Goal: Information Seeking & Learning: Learn about a topic

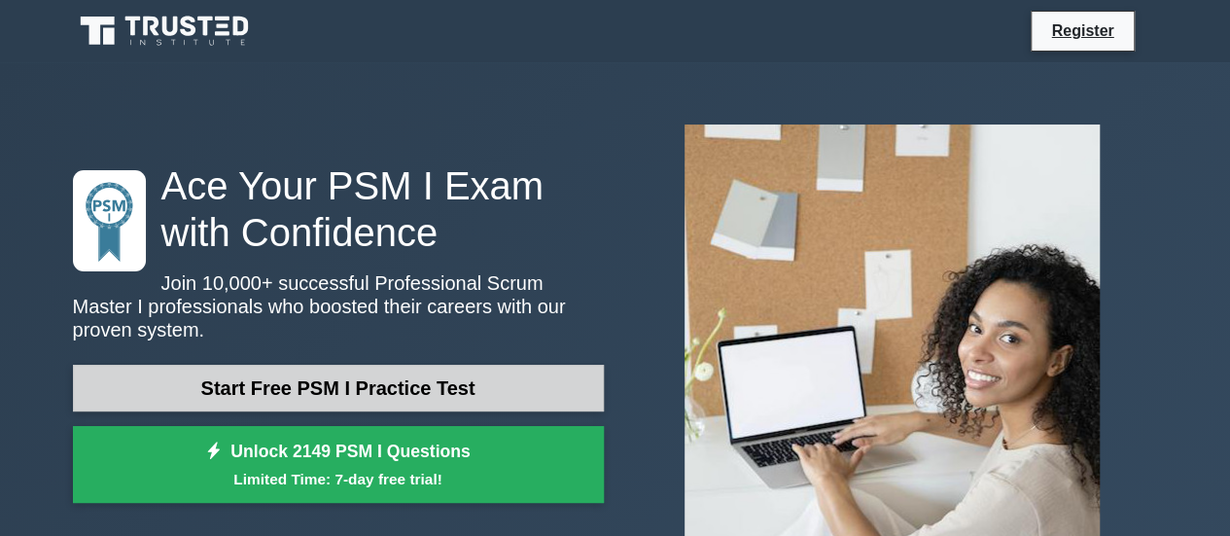
click at [325, 378] on link "Start Free PSM I Practice Test" at bounding box center [338, 388] width 531 height 47
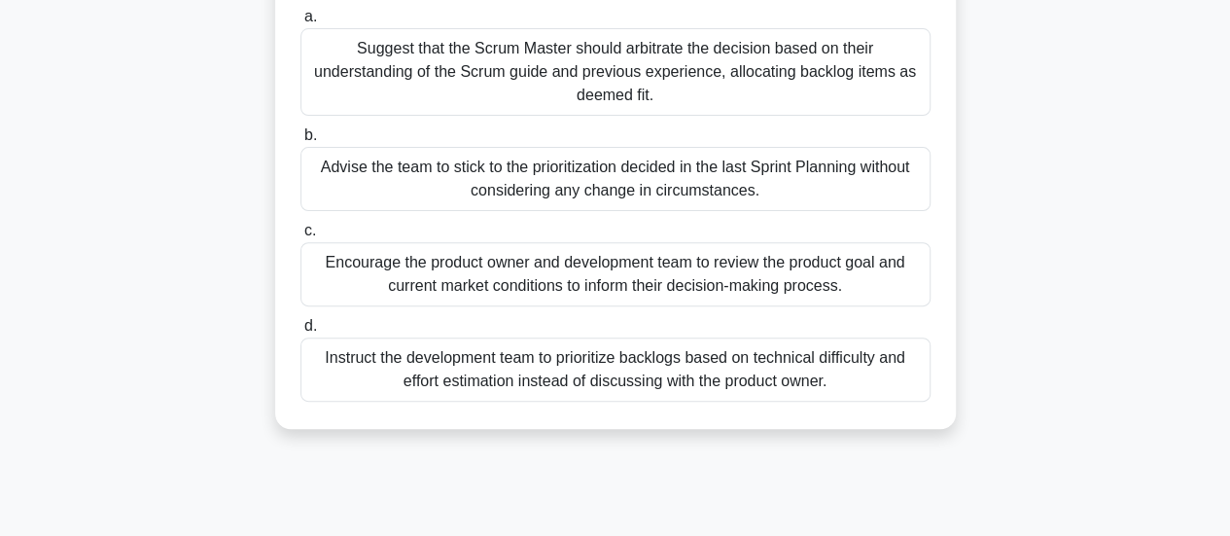
scroll to position [194, 0]
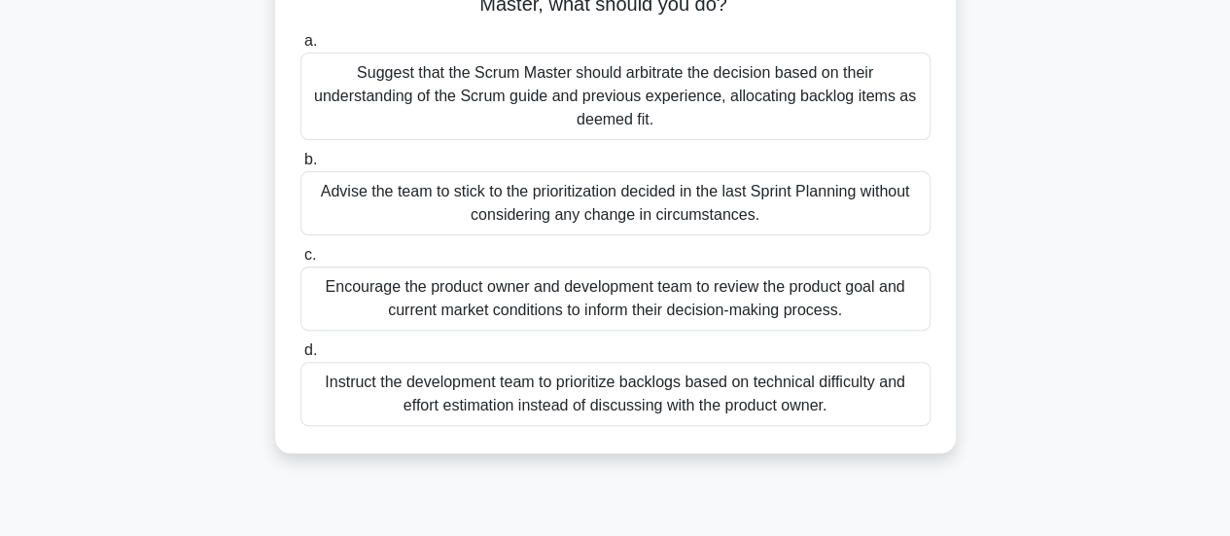
click at [641, 304] on div "Encourage the product owner and development team to review the product goal and…" at bounding box center [616, 298] width 630 height 64
click at [301, 262] on input "c. Encourage the product owner and development team to review the product goal …" at bounding box center [301, 255] width 0 height 13
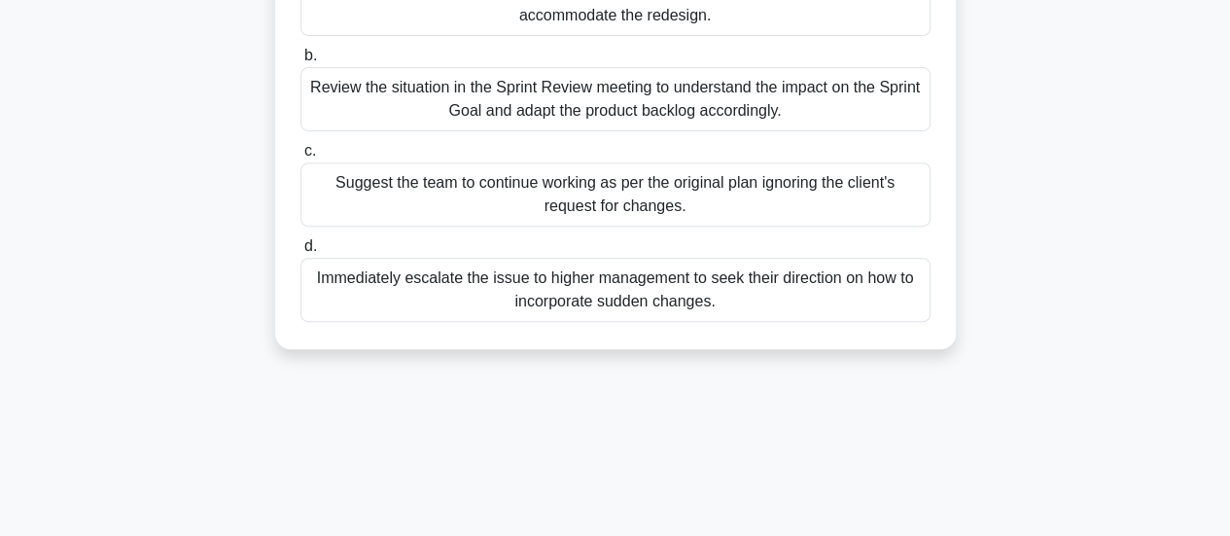
scroll to position [292, 0]
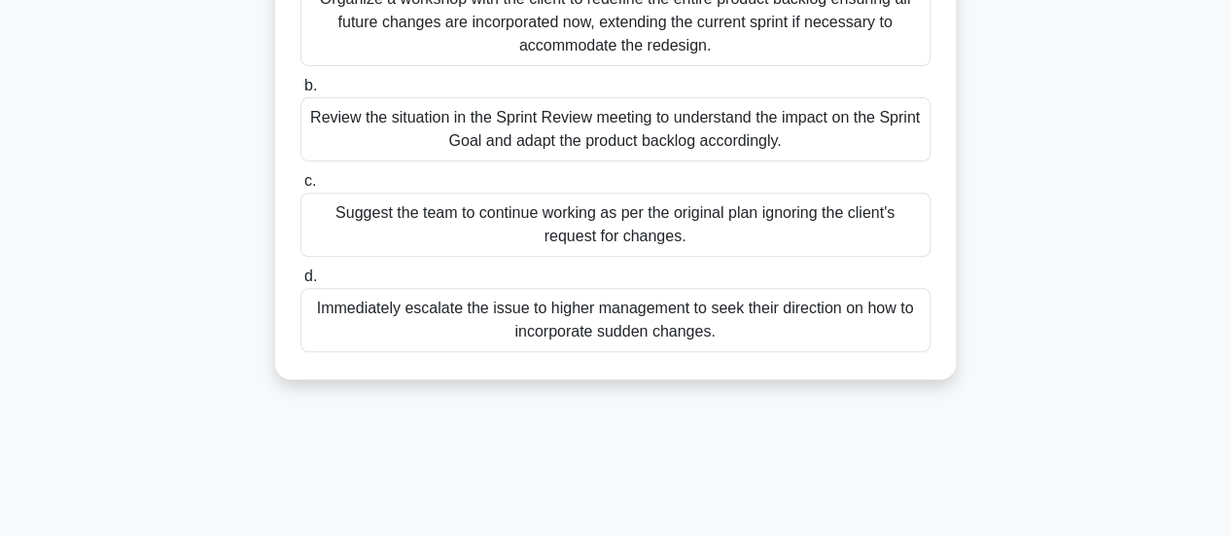
click at [650, 226] on div "Suggest the team to continue working as per the original plan ignoring the clie…" at bounding box center [616, 225] width 630 height 64
click at [301, 188] on input "c. Suggest the team to continue working as per the original plan ignoring the c…" at bounding box center [301, 181] width 0 height 13
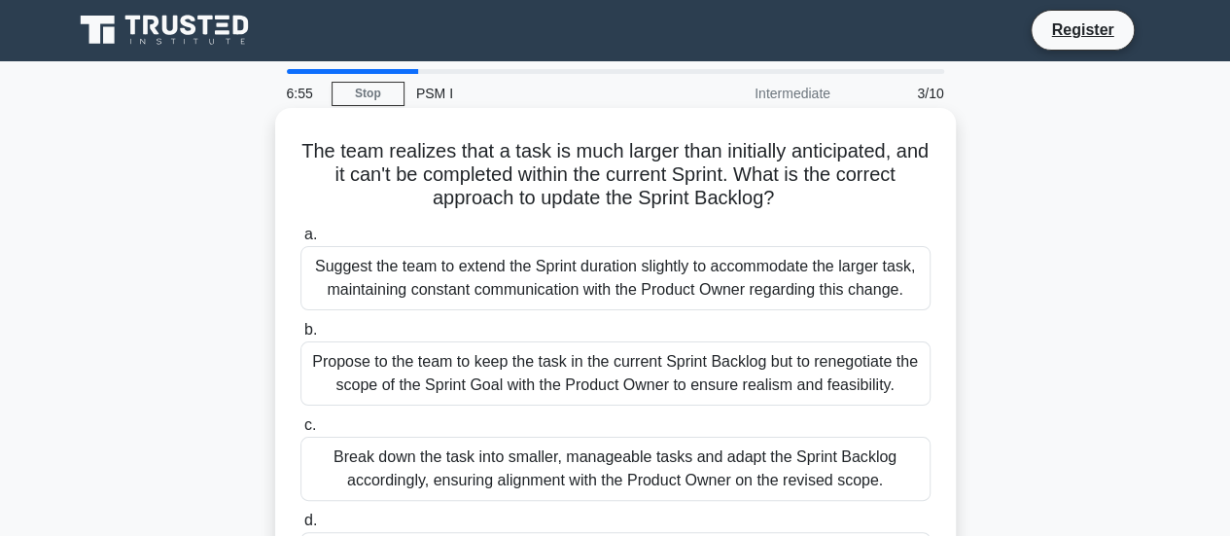
scroll to position [0, 0]
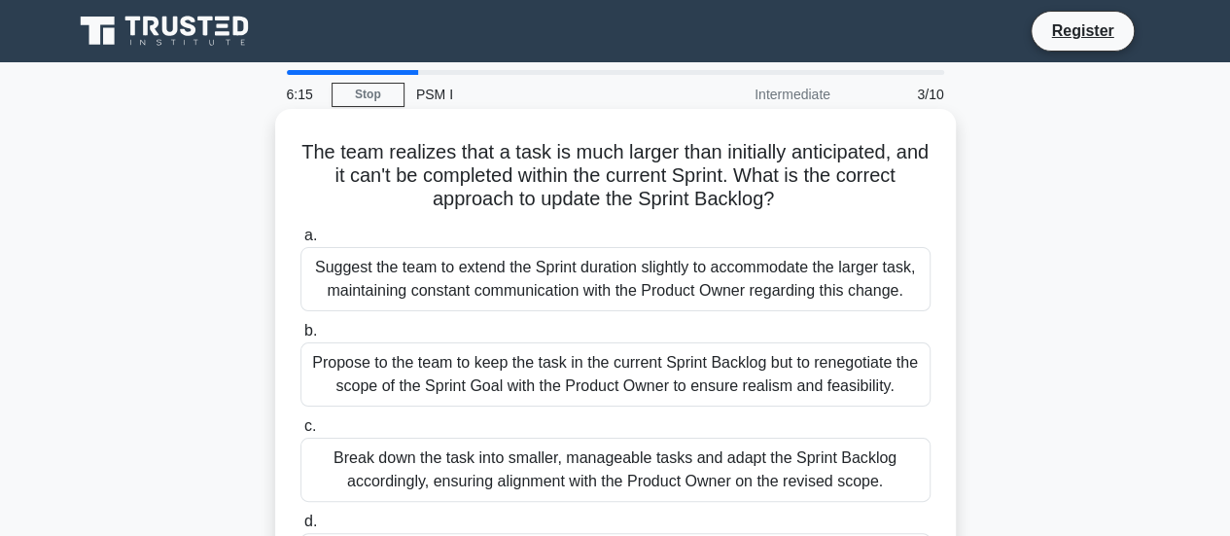
drag, startPoint x: 781, startPoint y: 201, endPoint x: 424, endPoint y: 205, distance: 356.9
click at [424, 205] on h5 "The team realizes that a task is much larger than initially anticipated, and it…" at bounding box center [616, 176] width 634 height 72
click at [427, 205] on h5 "The team realizes that a task is much larger than initially anticipated, and it…" at bounding box center [616, 176] width 634 height 72
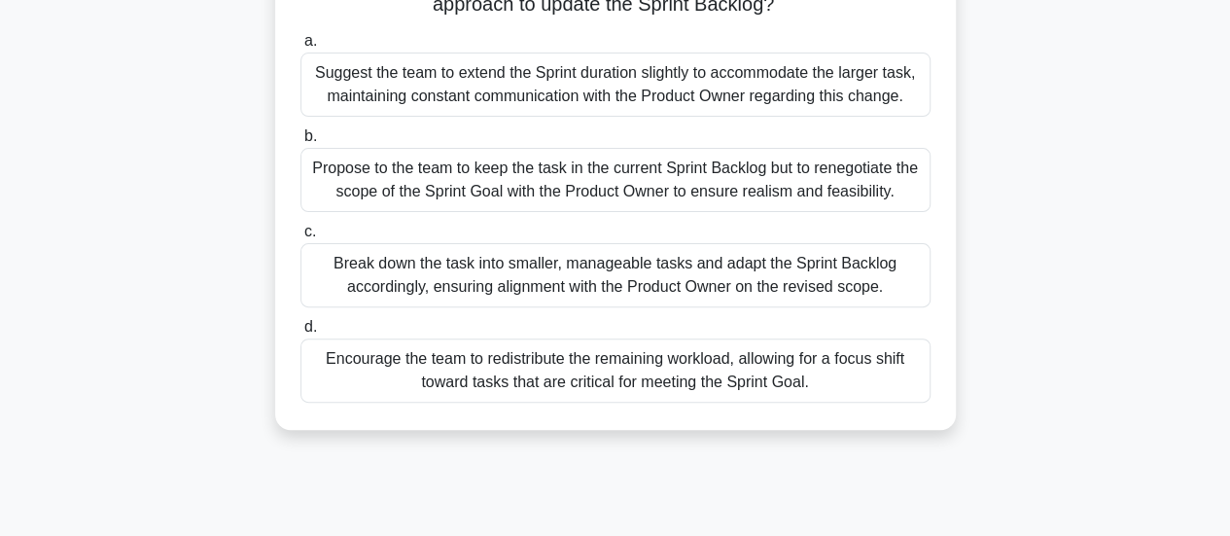
click at [807, 286] on div "Break down the task into smaller, manageable tasks and adapt the Sprint Backlog…" at bounding box center [616, 275] width 630 height 64
click at [301, 238] on input "c. Break down the task into smaller, manageable tasks and adapt the Sprint Back…" at bounding box center [301, 232] width 0 height 13
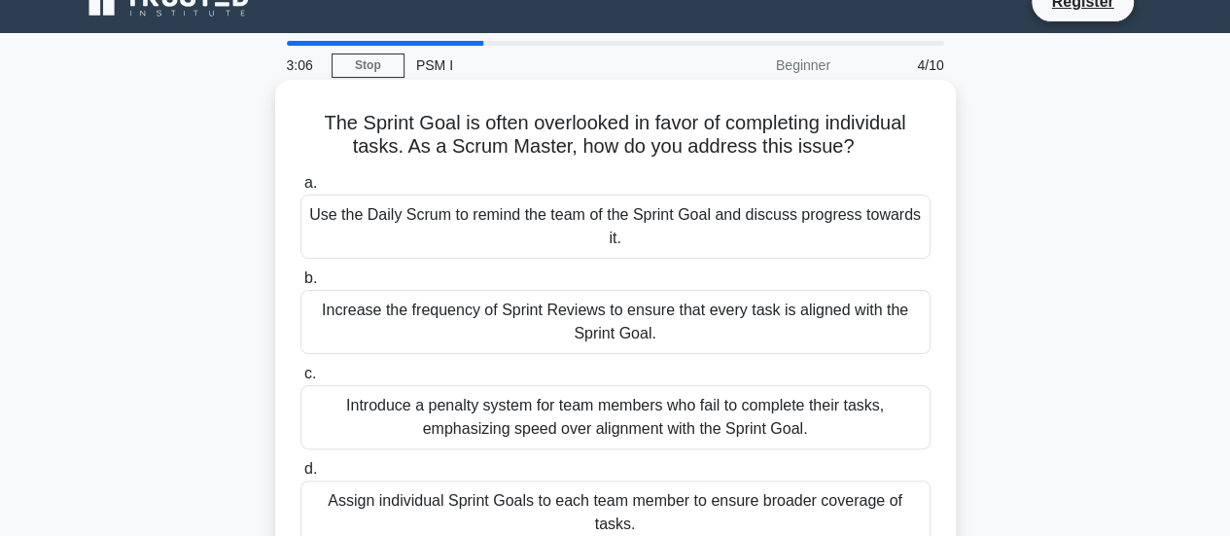
scroll to position [0, 0]
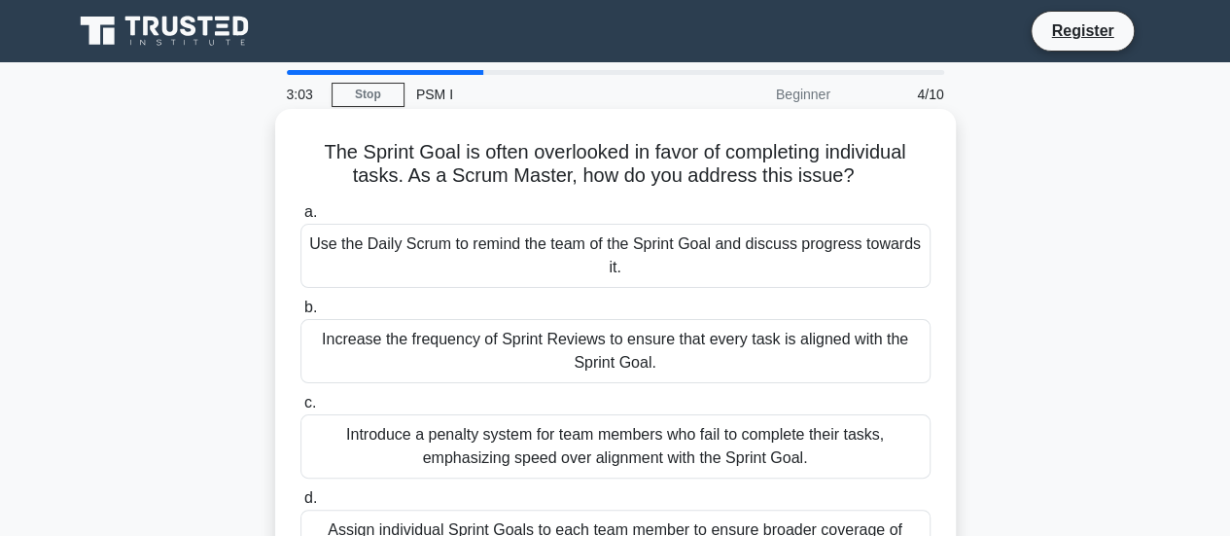
click at [442, 256] on div "Use the Daily Scrum to remind the team of the Sprint Goal and discuss progress …" at bounding box center [616, 256] width 630 height 64
click at [301, 219] on input "a. Use the Daily Scrum to remind the team of the Sprint Goal and discuss progre…" at bounding box center [301, 212] width 0 height 13
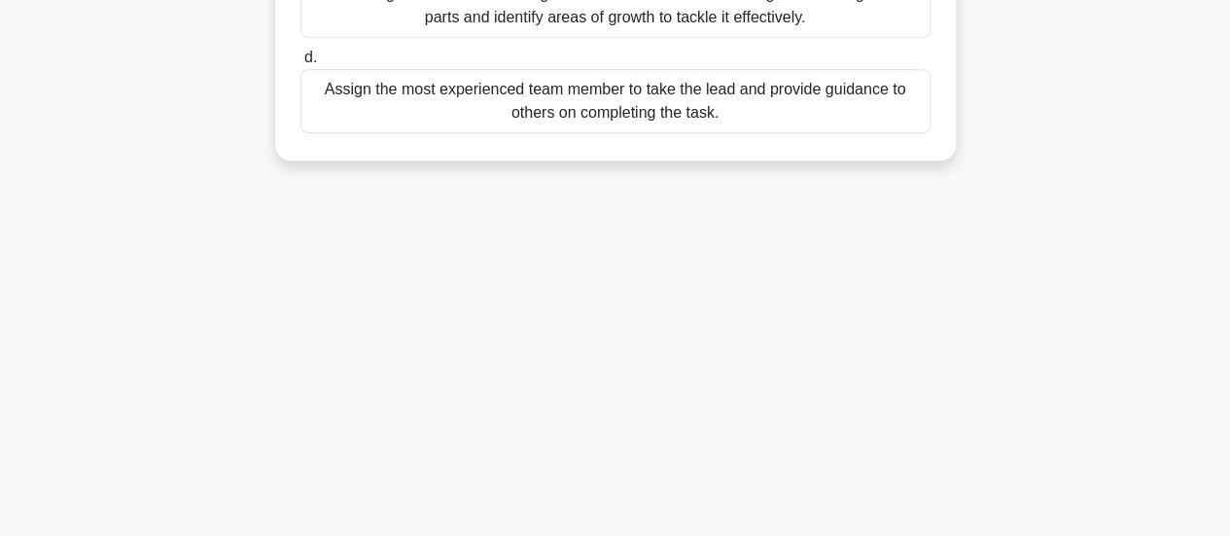
scroll to position [514, 0]
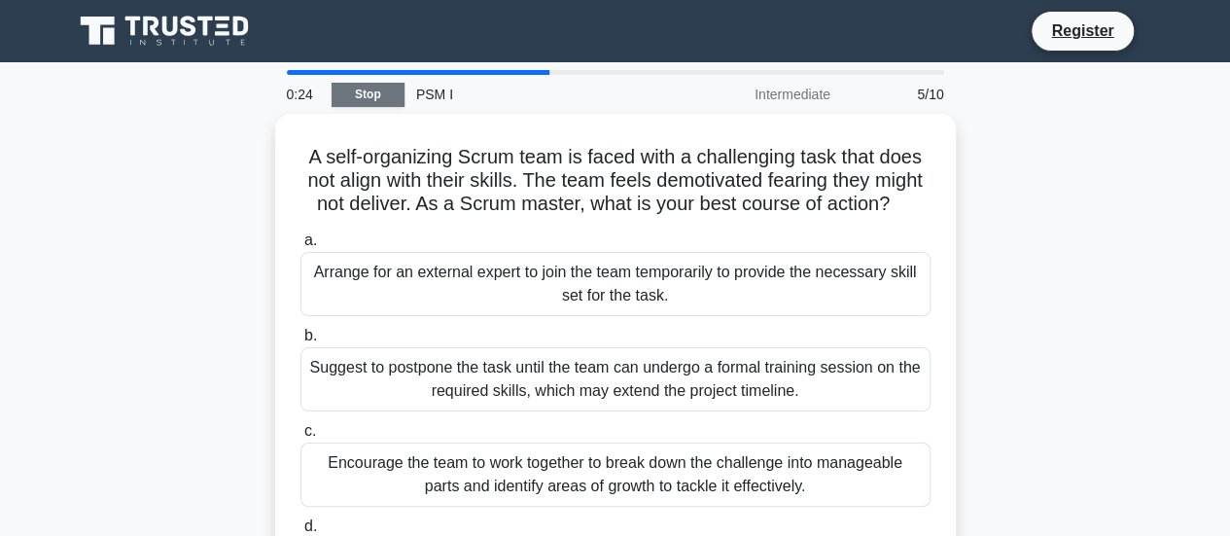
click at [387, 90] on link "Stop" at bounding box center [368, 95] width 73 height 24
